Goal: Information Seeking & Learning: Learn about a topic

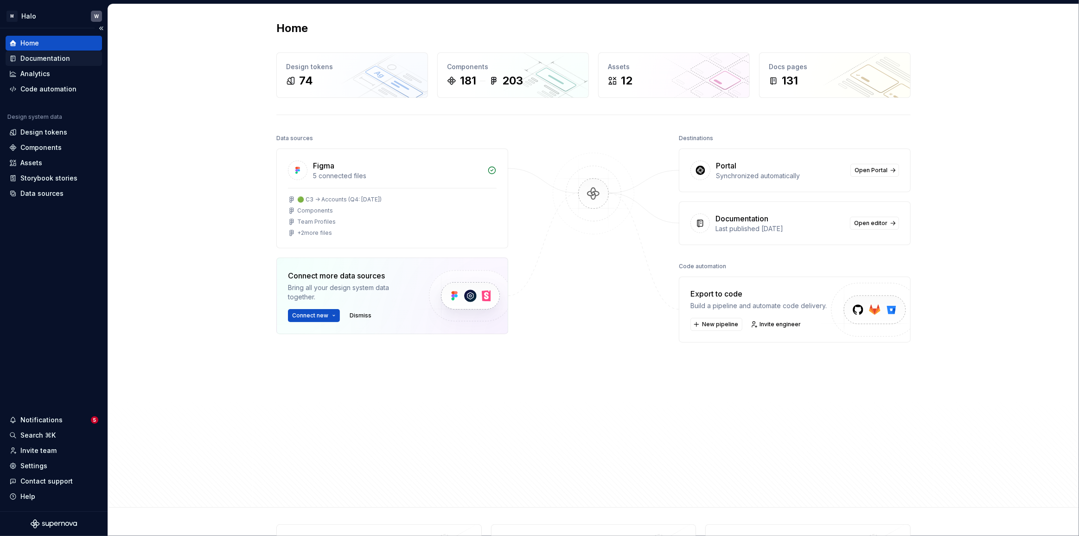
click at [46, 55] on div "Documentation" at bounding box center [45, 58] width 50 height 9
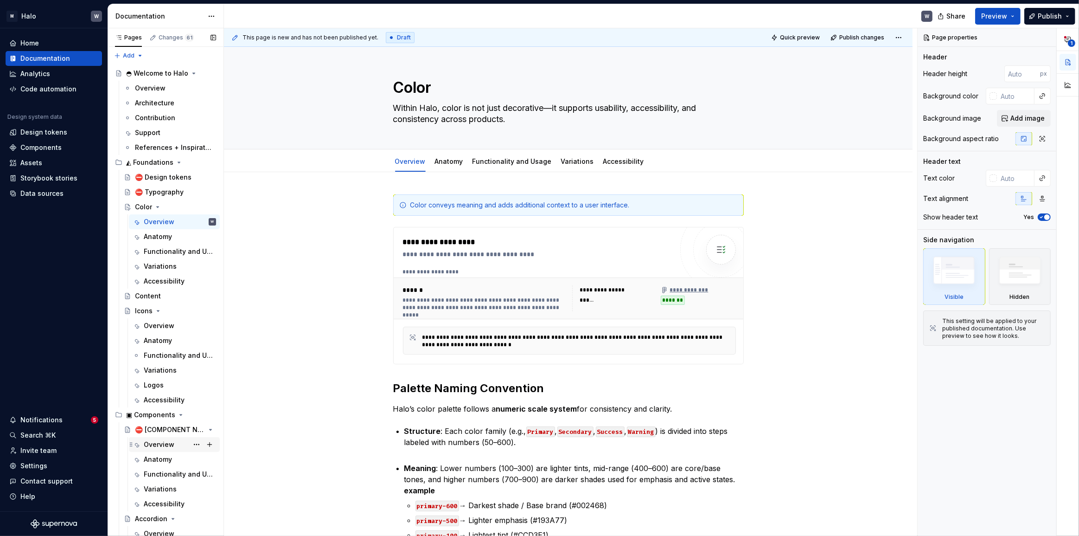
scroll to position [1, 0]
click at [146, 206] on div "Color" at bounding box center [143, 207] width 17 height 9
click at [524, 157] on link "Functionality and Usage" at bounding box center [512, 161] width 79 height 8
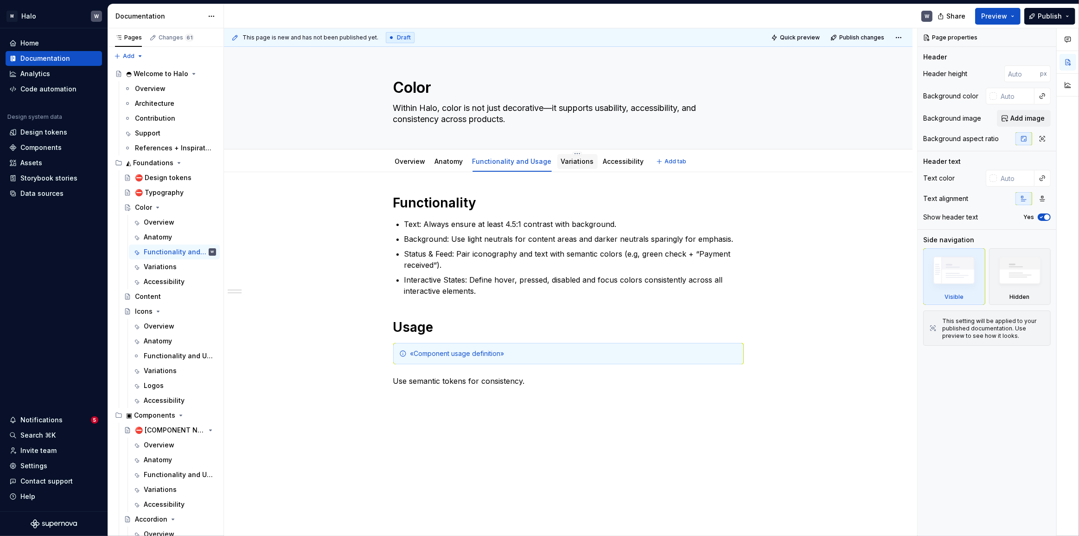
click at [567, 167] on div "Variations" at bounding box center [578, 161] width 40 height 15
click at [449, 167] on div "Anatomy" at bounding box center [449, 161] width 36 height 15
click at [399, 165] on link "Overview" at bounding box center [410, 161] width 31 height 8
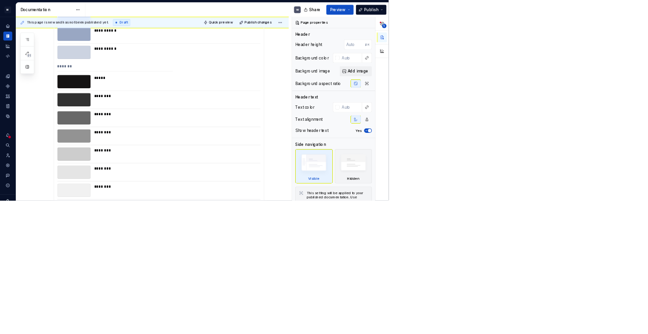
scroll to position [1424, 0]
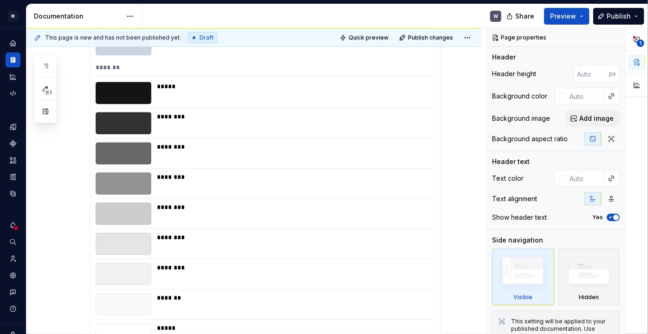
type textarea "*"
